Goal: Find specific page/section: Find specific page/section

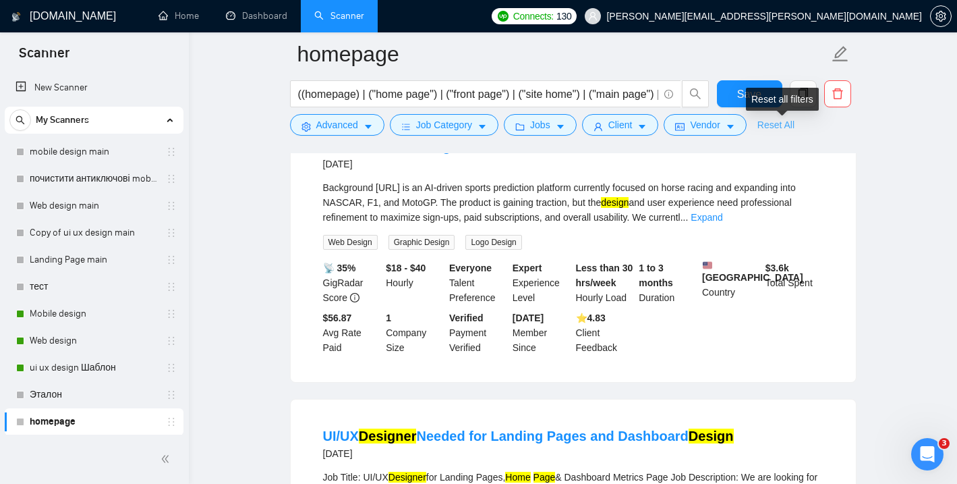
click at [795, 123] on link "Reset All" at bounding box center [776, 124] width 37 height 15
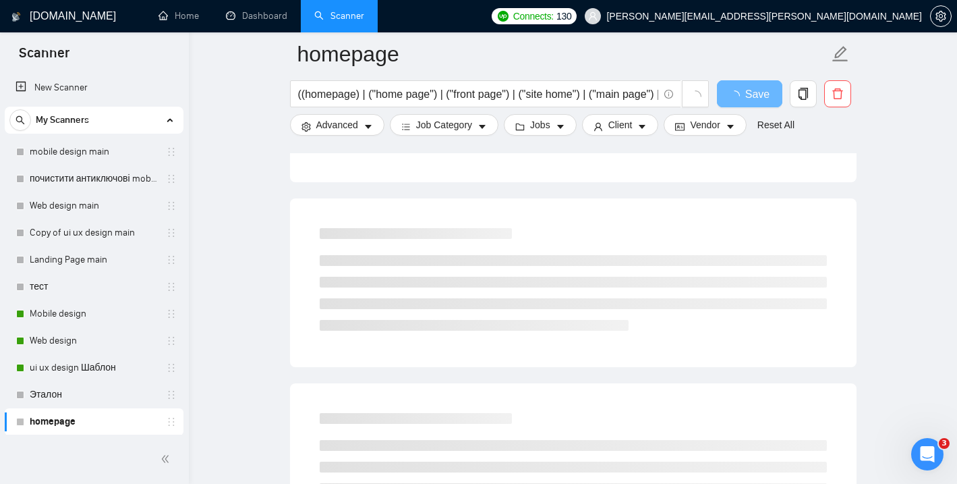
scroll to position [1564, 0]
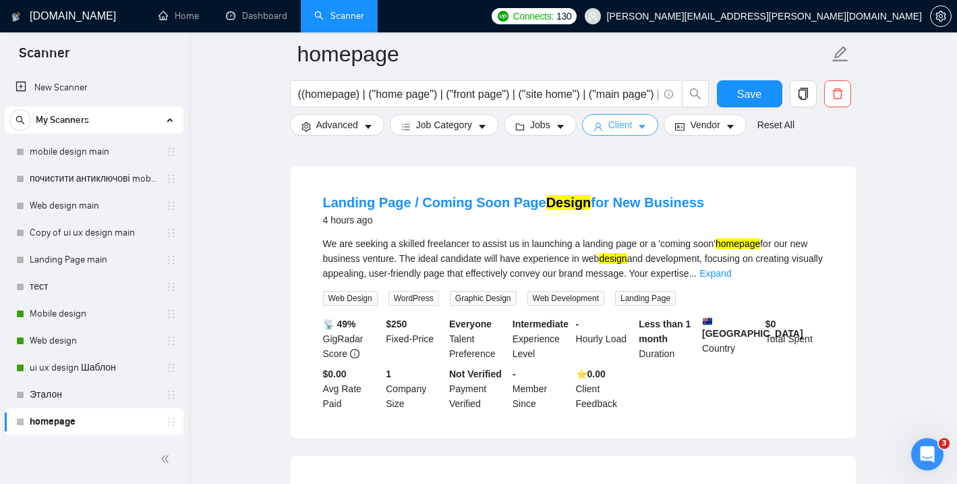
click at [632, 120] on span "Client" at bounding box center [621, 124] width 24 height 15
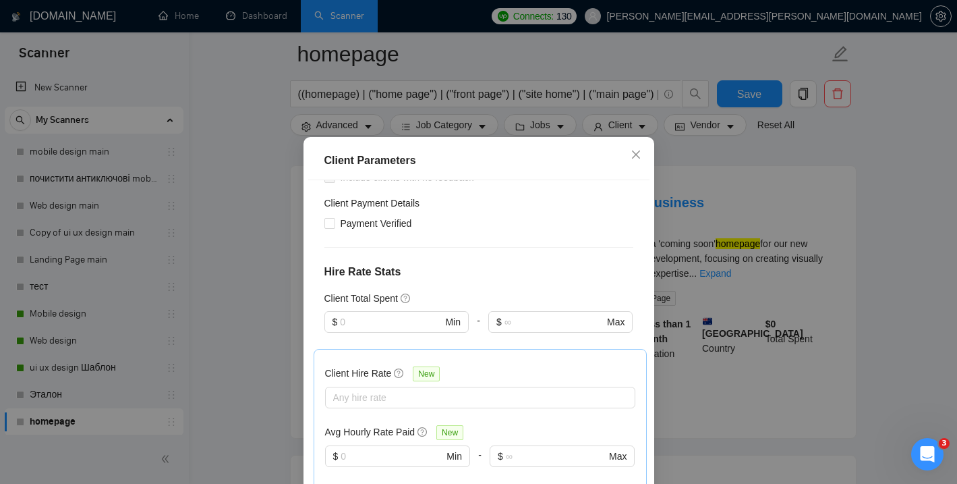
scroll to position [275, 0]
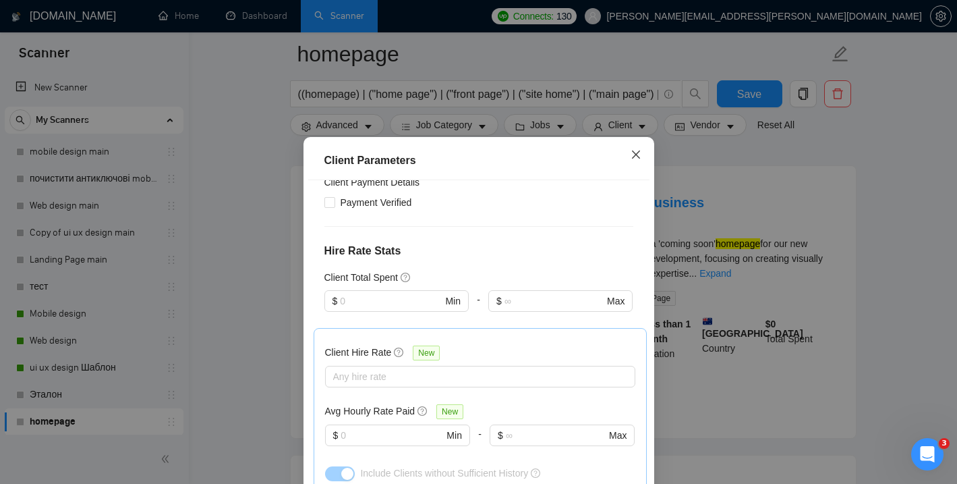
click at [640, 157] on icon "close" at bounding box center [636, 154] width 11 height 11
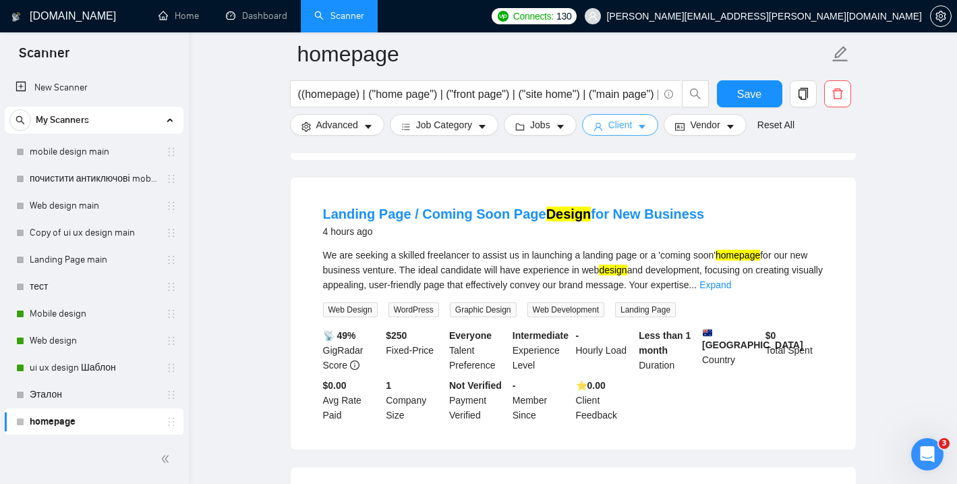
scroll to position [1551, 0]
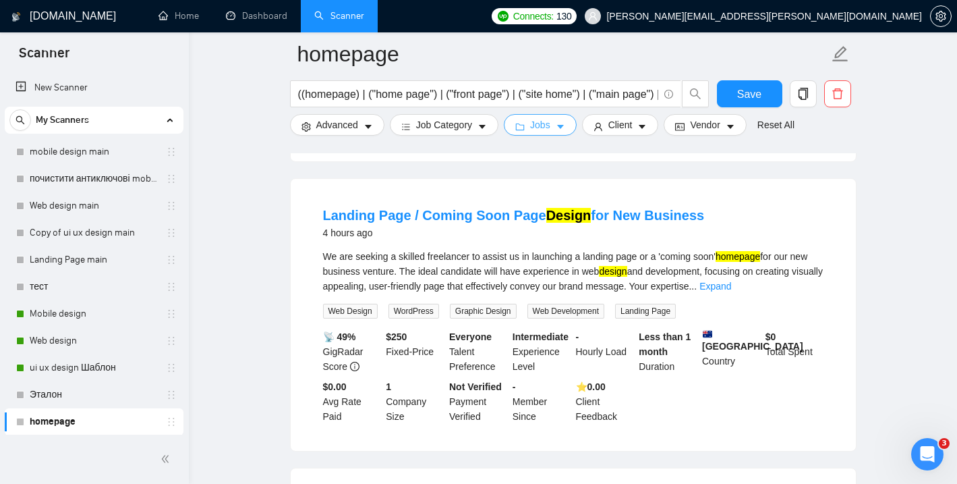
click at [561, 123] on icon "caret-down" at bounding box center [560, 126] width 9 height 9
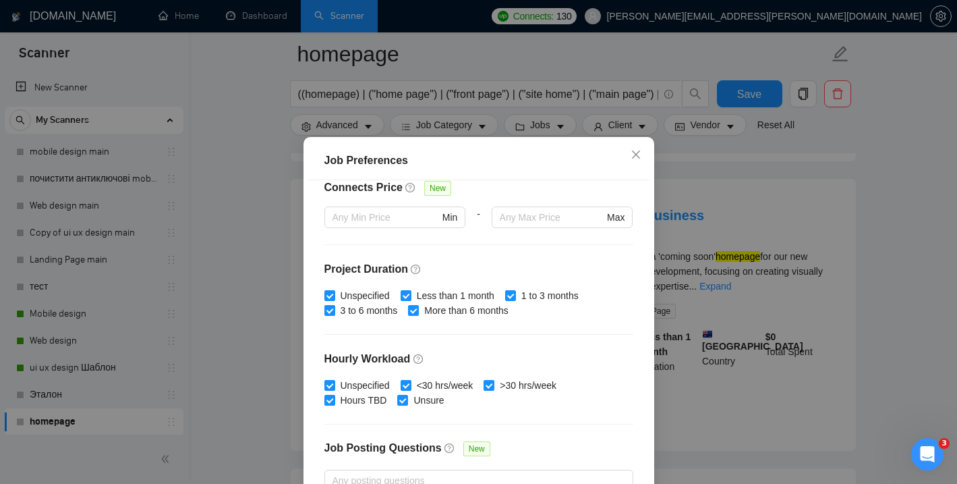
scroll to position [323, 0]
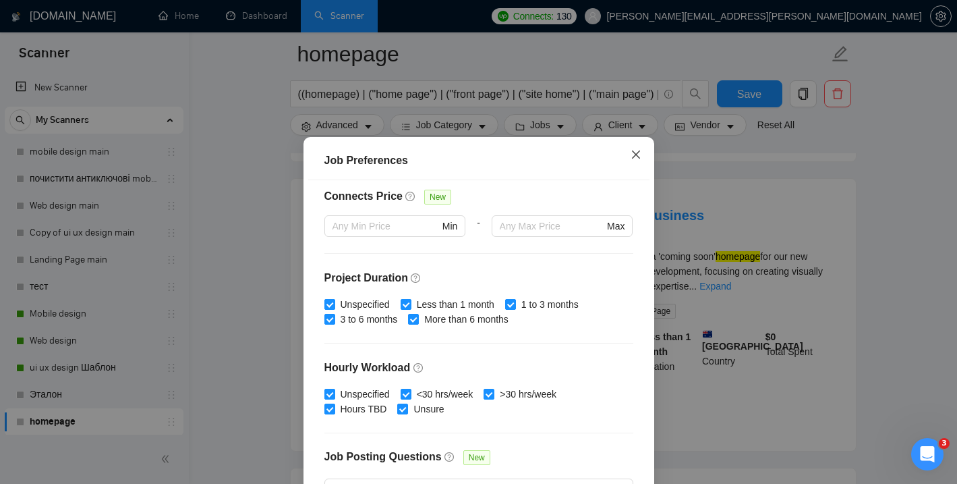
click at [630, 156] on span "Close" at bounding box center [636, 155] width 36 height 36
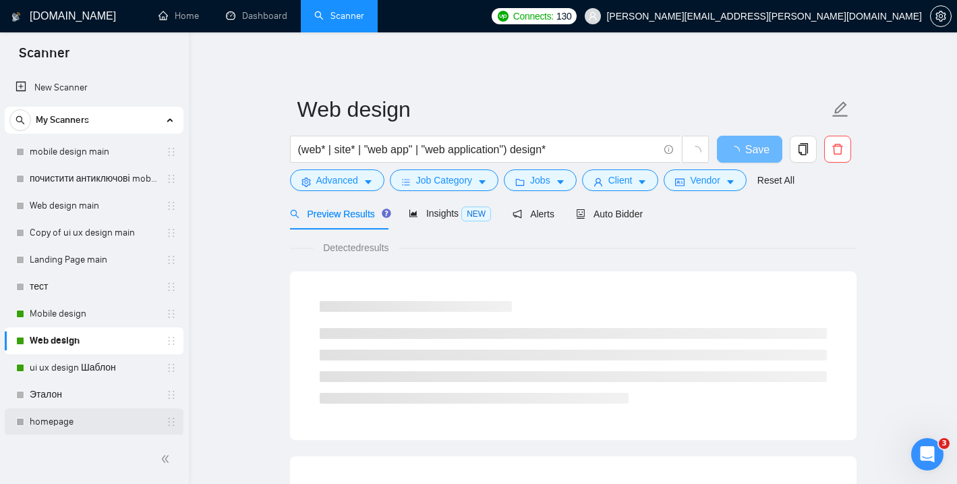
click at [64, 424] on link "homepage" at bounding box center [94, 421] width 128 height 27
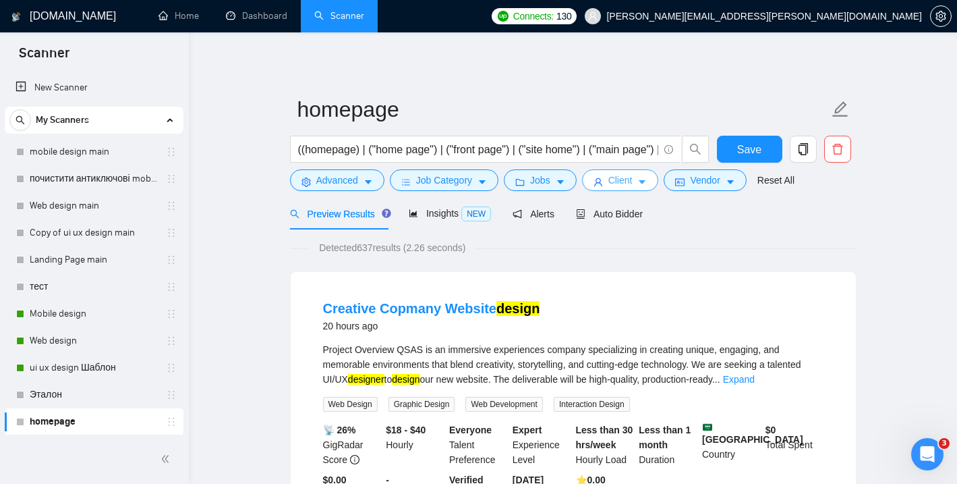
click at [646, 180] on icon "caret-down" at bounding box center [642, 181] width 9 height 9
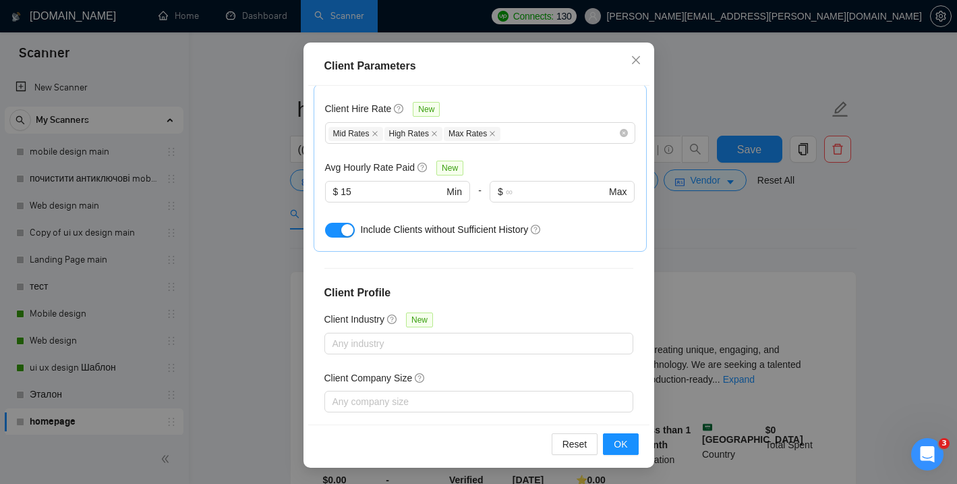
scroll to position [460, 0]
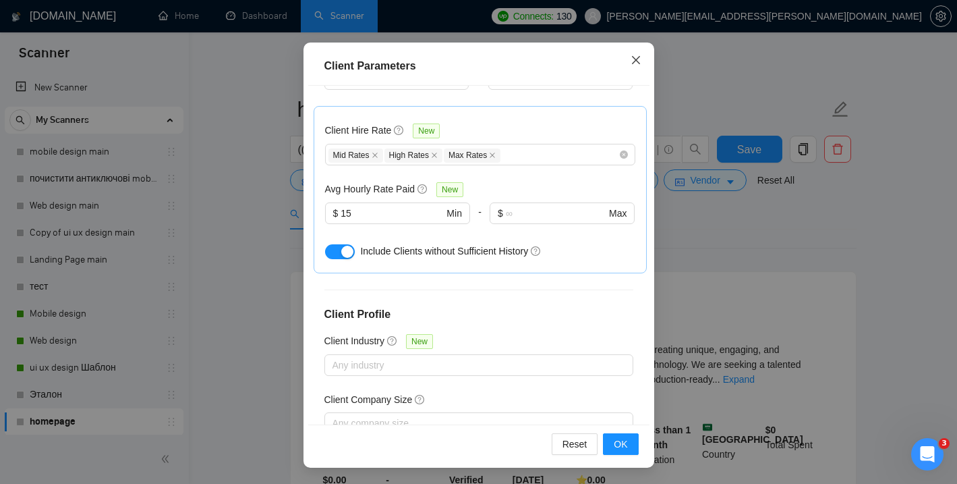
click at [638, 59] on icon "close" at bounding box center [636, 60] width 8 height 8
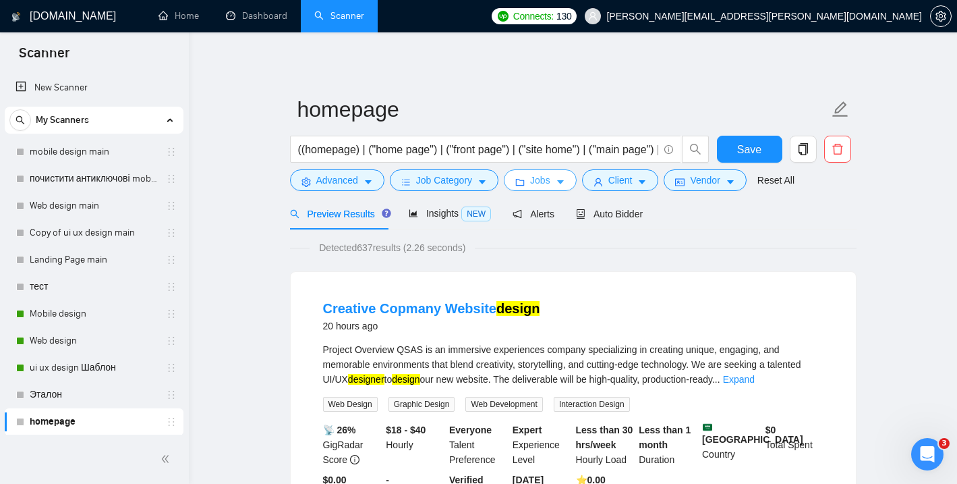
click at [561, 172] on button "Jobs" at bounding box center [540, 180] width 73 height 22
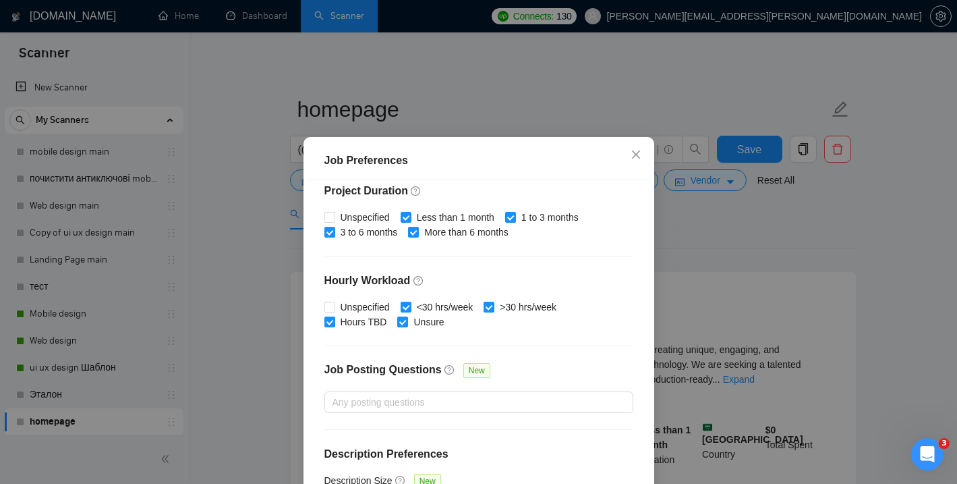
scroll to position [422, 0]
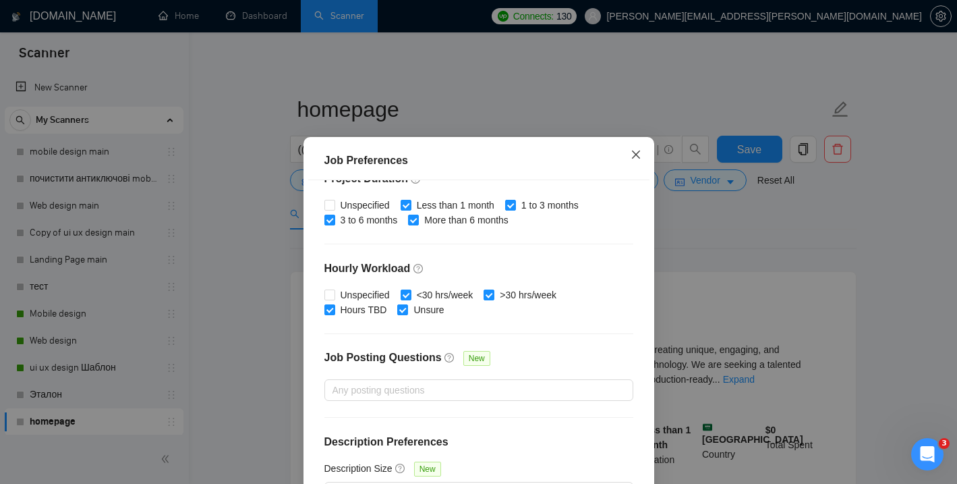
click at [639, 157] on icon "close" at bounding box center [636, 154] width 8 height 8
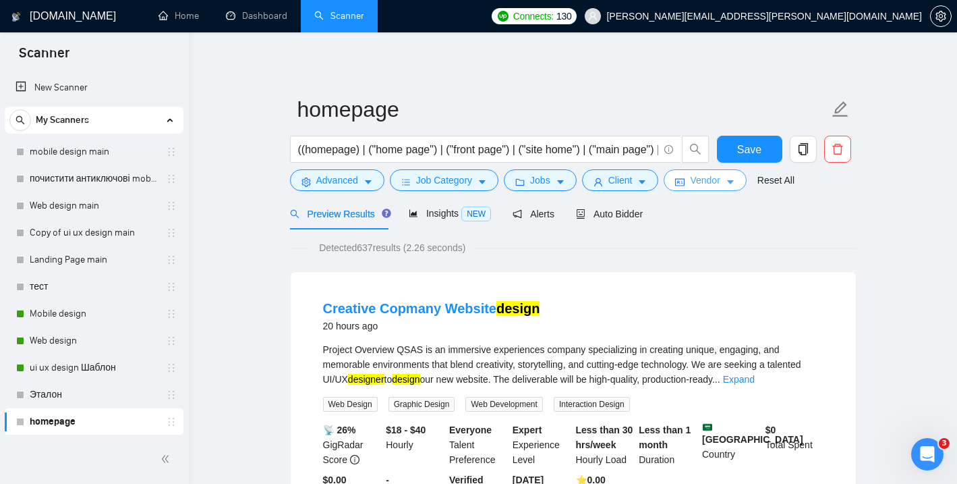
click at [733, 179] on icon "caret-down" at bounding box center [730, 181] width 9 height 9
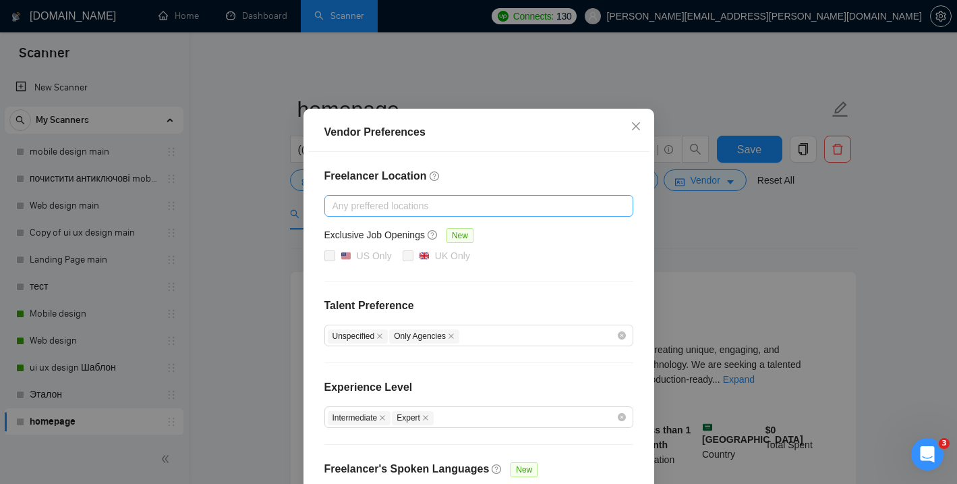
scroll to position [18, 0]
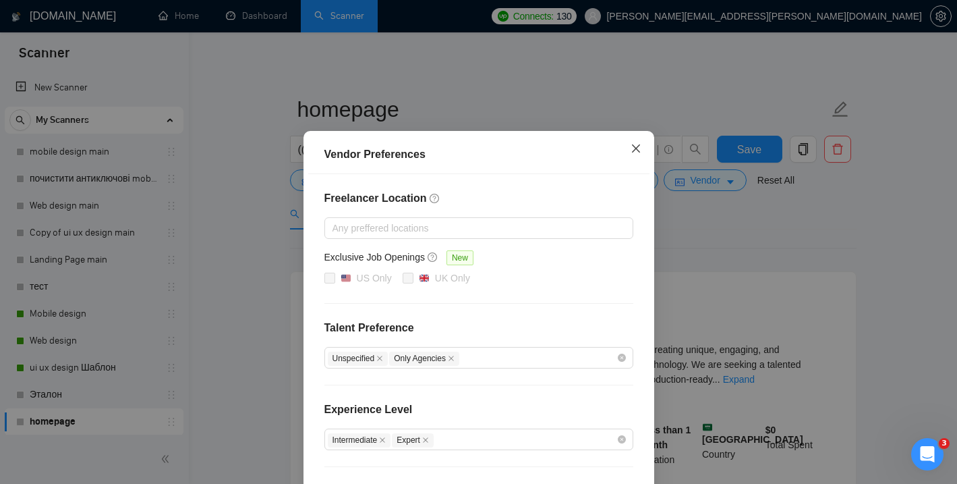
click at [641, 145] on icon "close" at bounding box center [636, 148] width 11 height 11
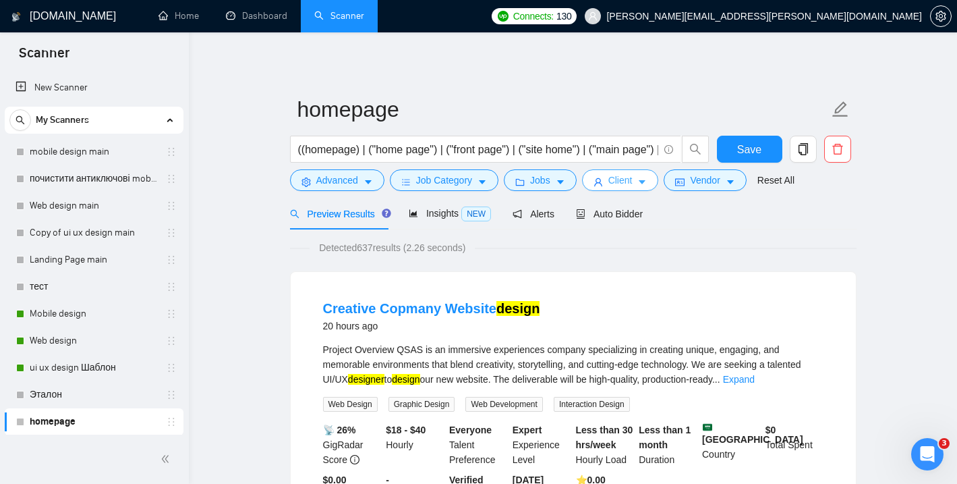
click at [647, 178] on icon "caret-down" at bounding box center [642, 181] width 9 height 9
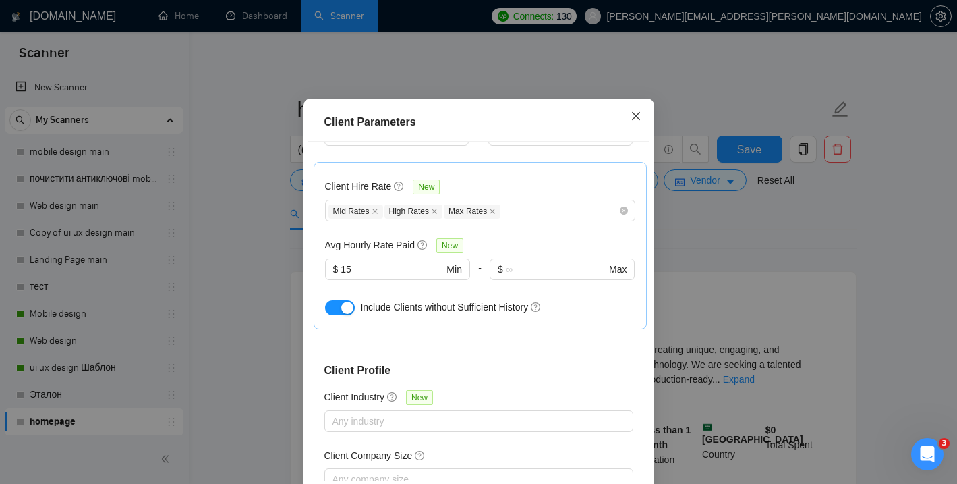
click at [637, 121] on icon "close" at bounding box center [636, 116] width 11 height 11
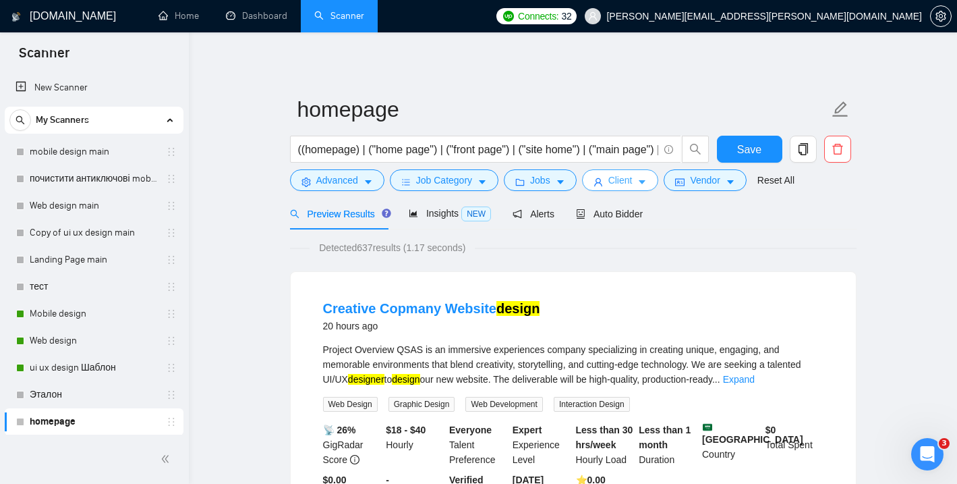
click at [646, 181] on icon "caret-down" at bounding box center [643, 183] width 7 height 4
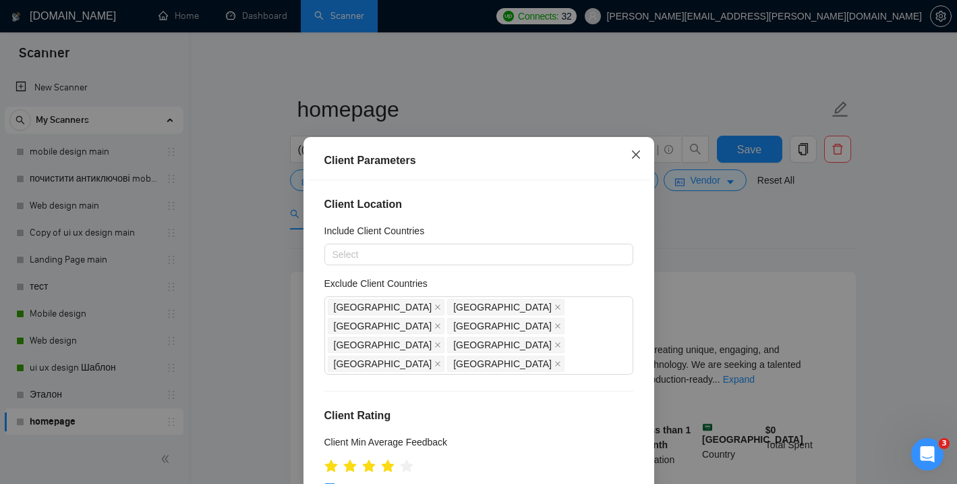
click at [636, 161] on span "Close" at bounding box center [636, 155] width 36 height 36
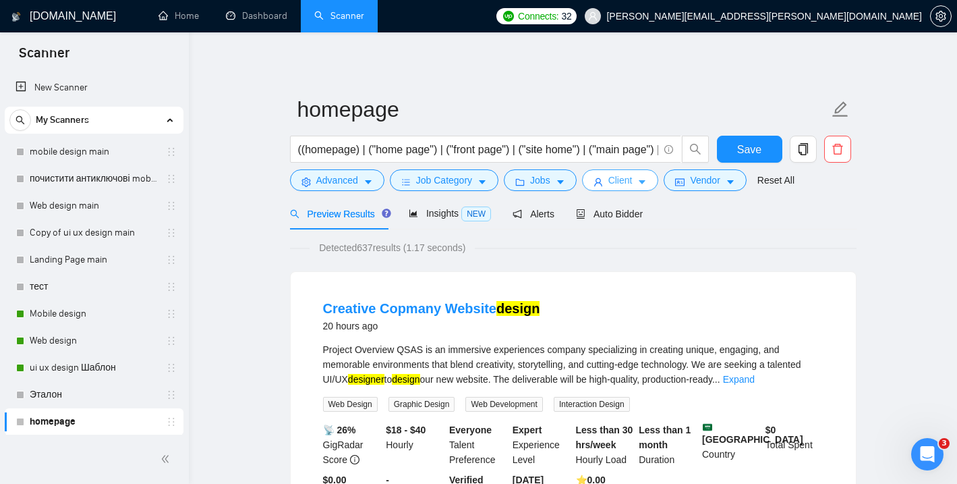
click at [647, 186] on icon "caret-down" at bounding box center [642, 181] width 9 height 9
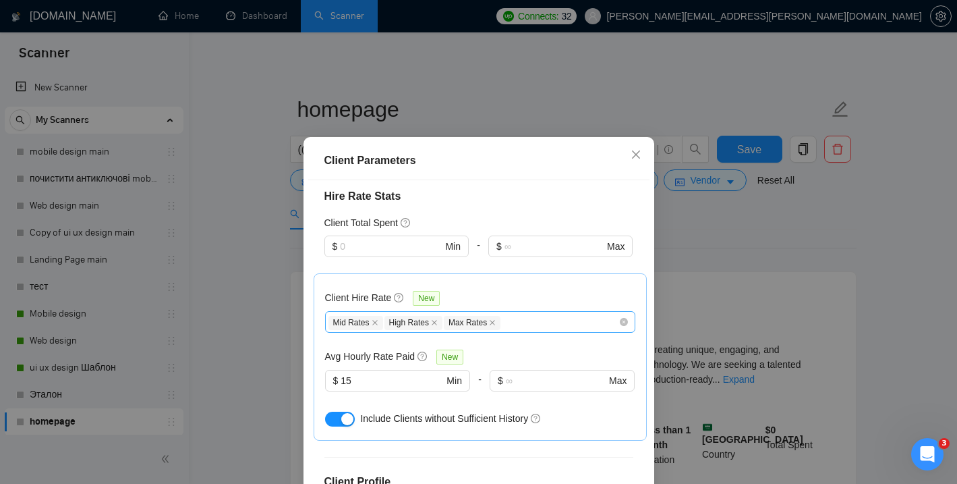
scroll to position [391, 0]
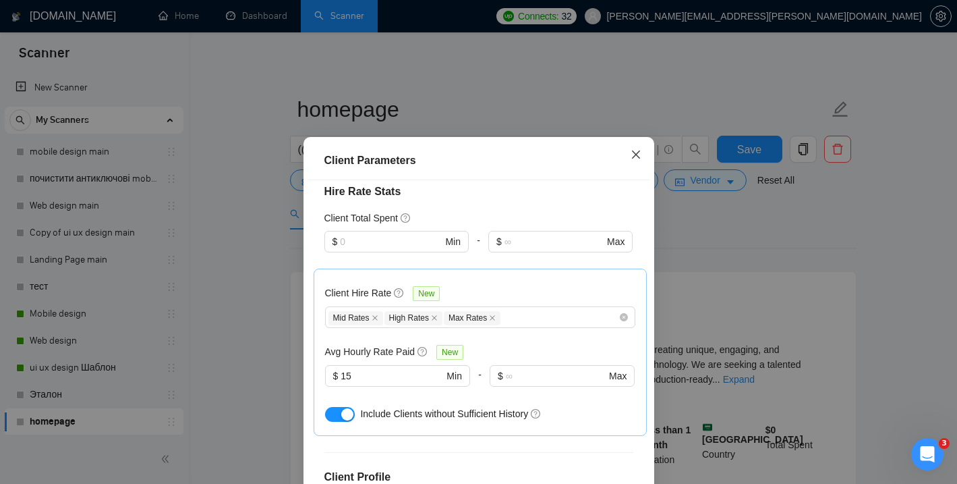
click at [641, 156] on span "Close" at bounding box center [636, 155] width 36 height 36
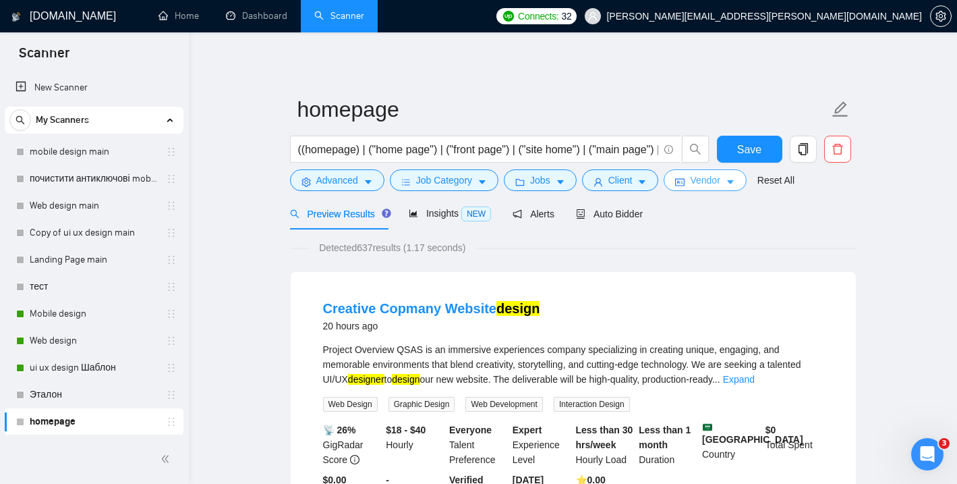
click at [719, 183] on span "Vendor" at bounding box center [705, 180] width 30 height 15
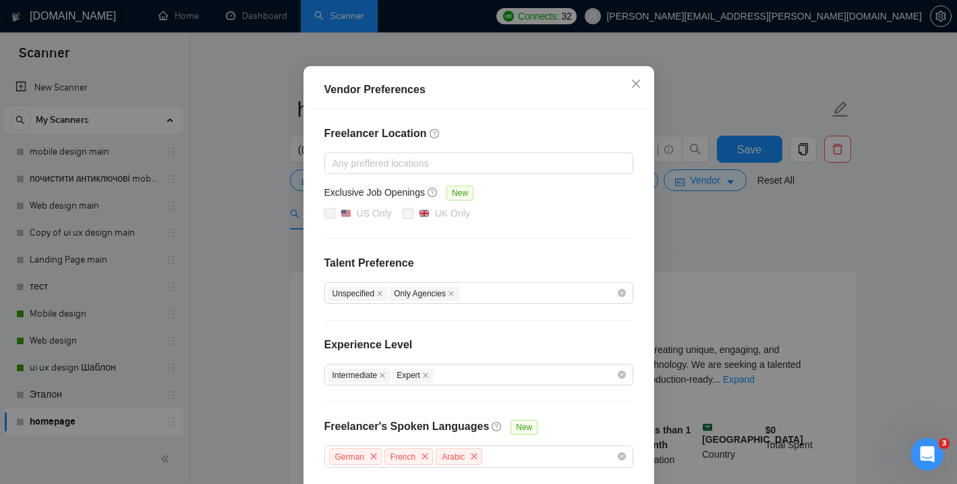
scroll to position [0, 0]
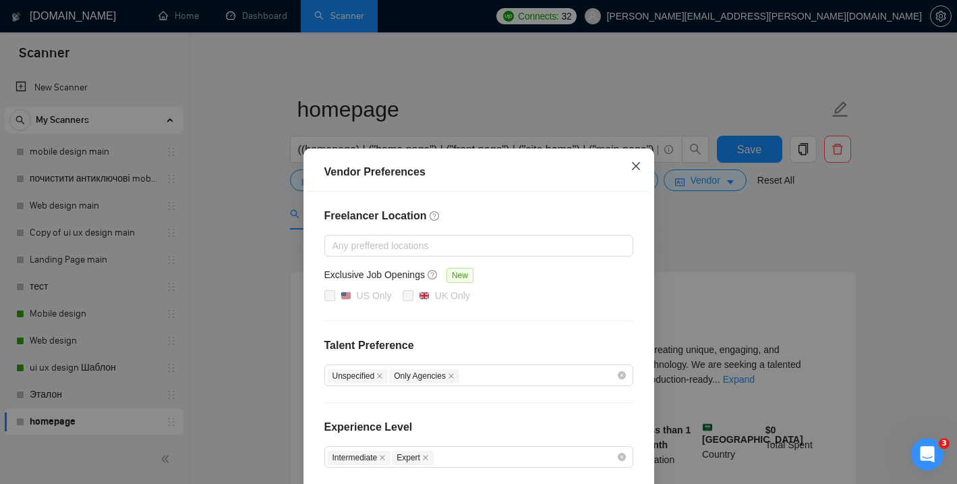
click at [640, 163] on icon "close" at bounding box center [636, 166] width 11 height 11
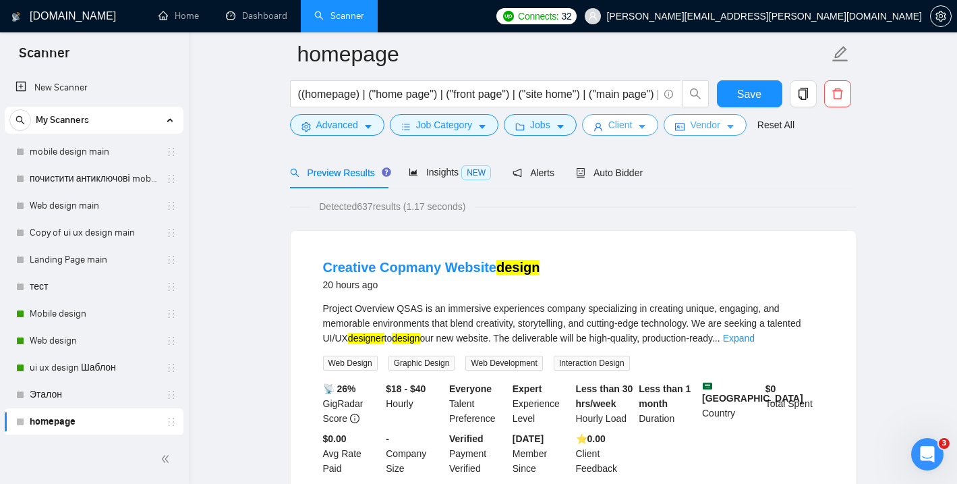
scroll to position [80, 0]
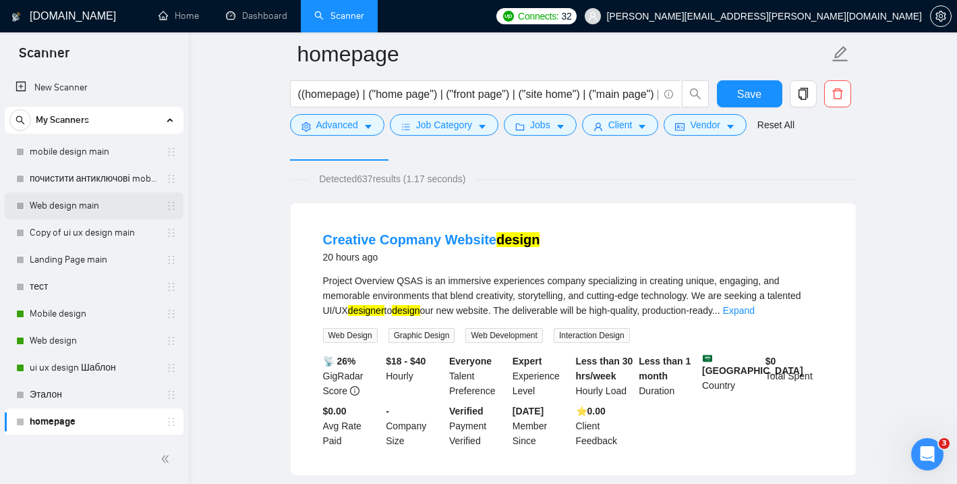
click at [77, 204] on link "Web design main" at bounding box center [94, 205] width 128 height 27
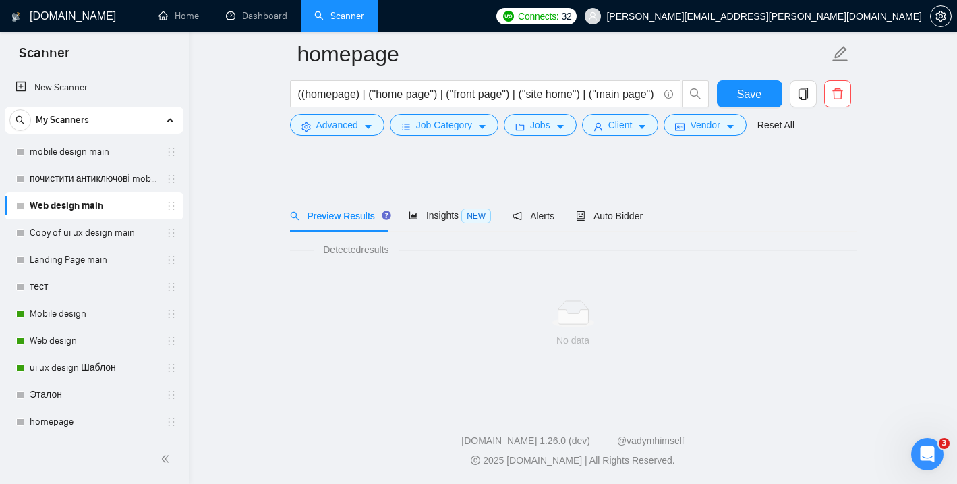
scroll to position [9, 0]
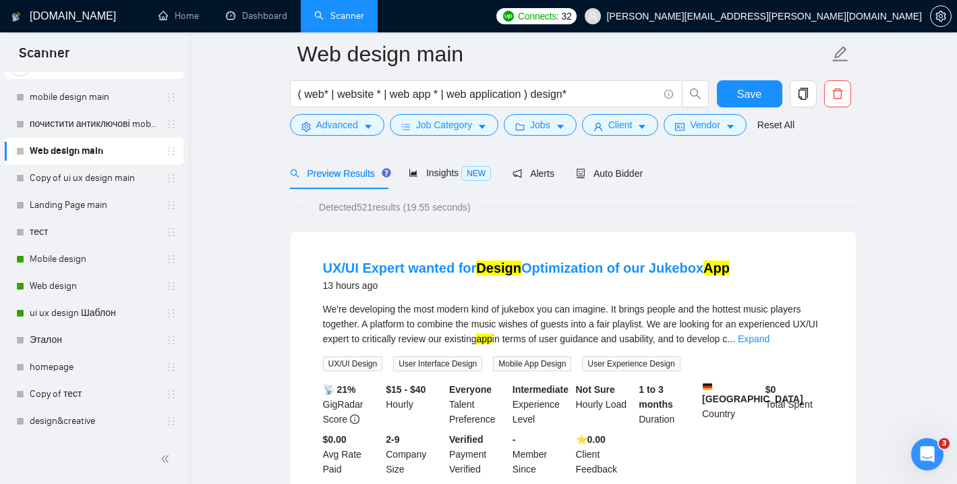
scroll to position [56, 0]
